Goal: Communication & Community: Connect with others

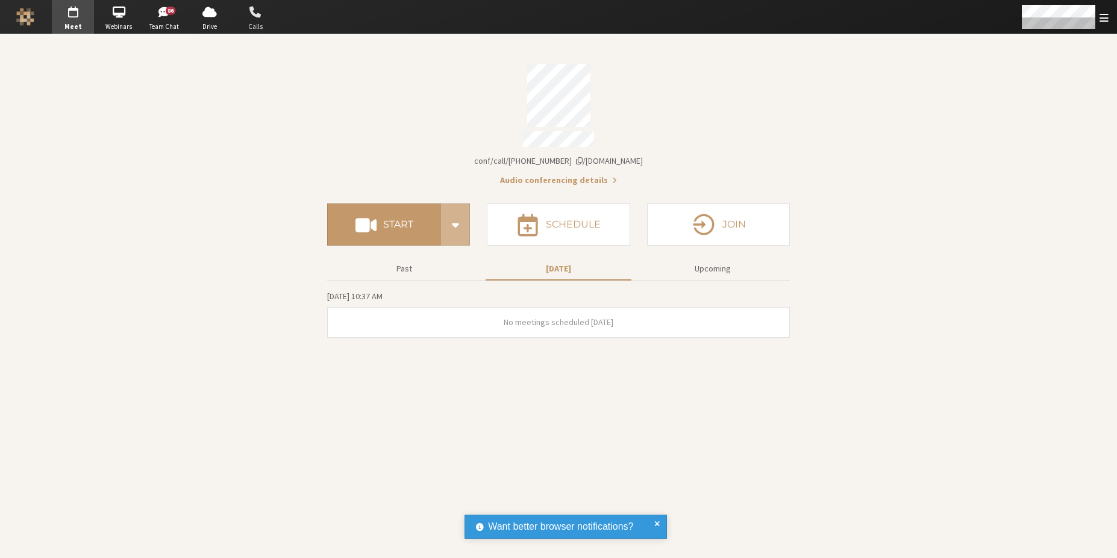
click at [263, 18] on span "button" at bounding box center [255, 11] width 42 height 19
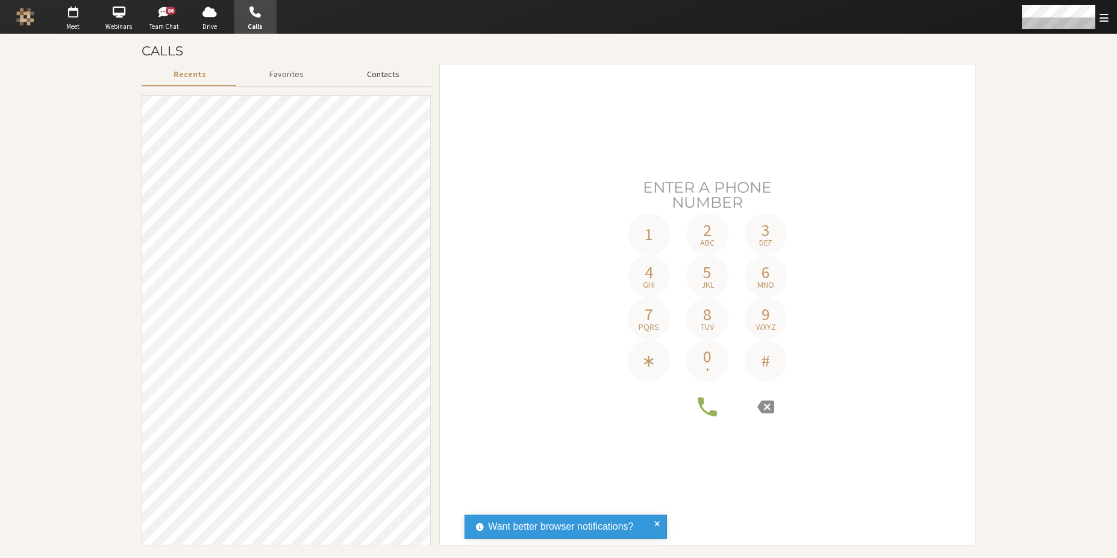
click at [378, 79] on button "Contacts" at bounding box center [383, 74] width 96 height 21
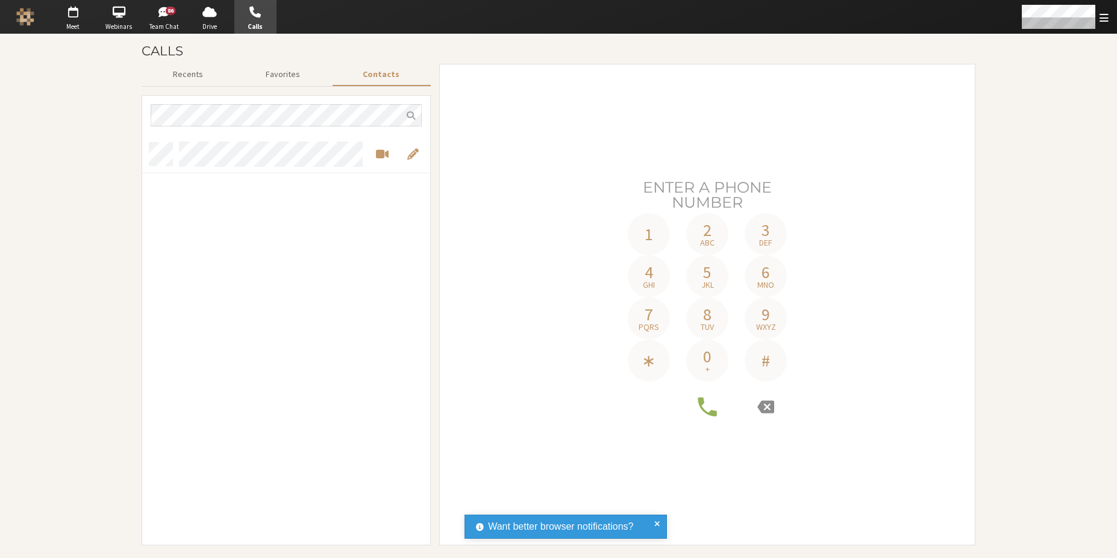
drag, startPoint x: 290, startPoint y: 288, endPoint x: 350, endPoint y: 229, distance: 84.3
click at [290, 288] on div "grid" at bounding box center [286, 340] width 288 height 410
click at [378, 160] on span "Start a video meeting" at bounding box center [382, 154] width 13 height 14
click at [381, 157] on span "Start a video meeting" at bounding box center [382, 154] width 13 height 14
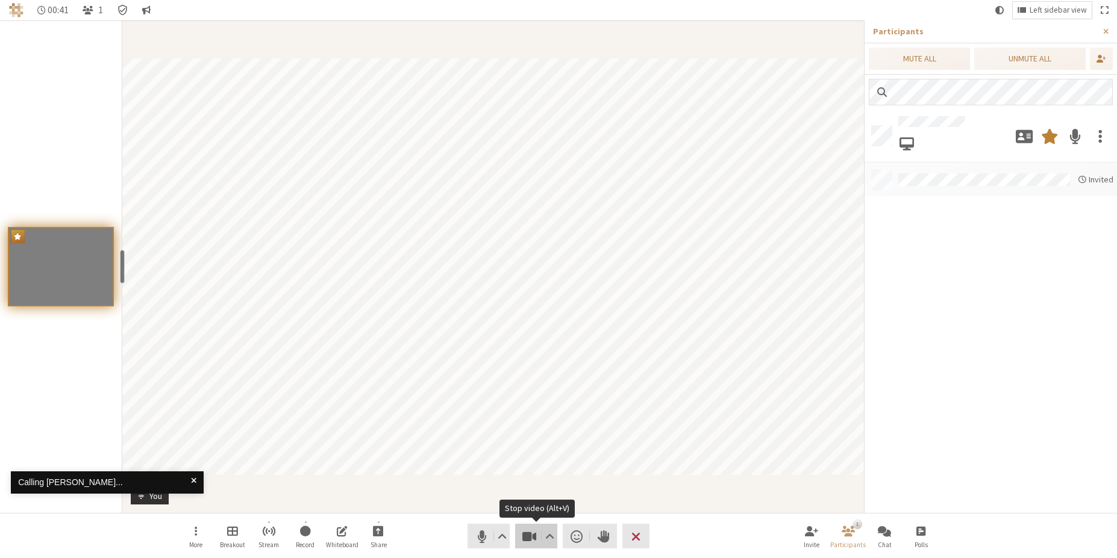
click at [523, 533] on span "Stop video (Alt+V)" at bounding box center [529, 536] width 17 height 17
